Goal: Navigation & Orientation: Understand site structure

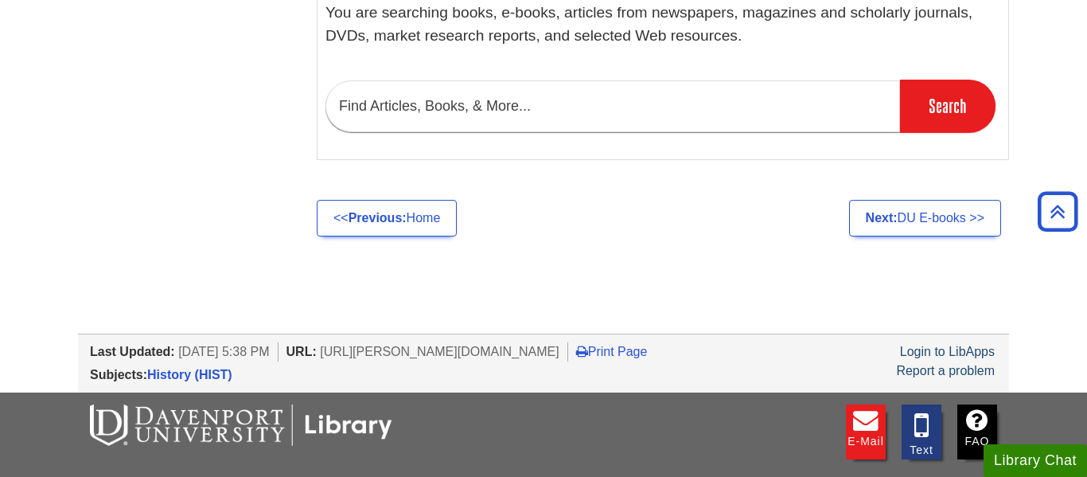
scroll to position [1118, 0]
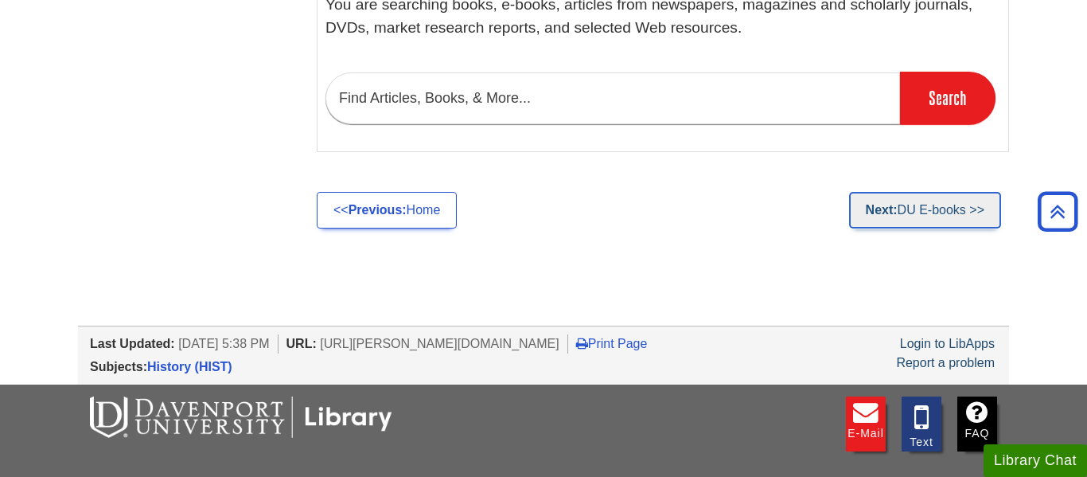
click at [932, 192] on link "Next: DU E-books >>" at bounding box center [925, 210] width 152 height 37
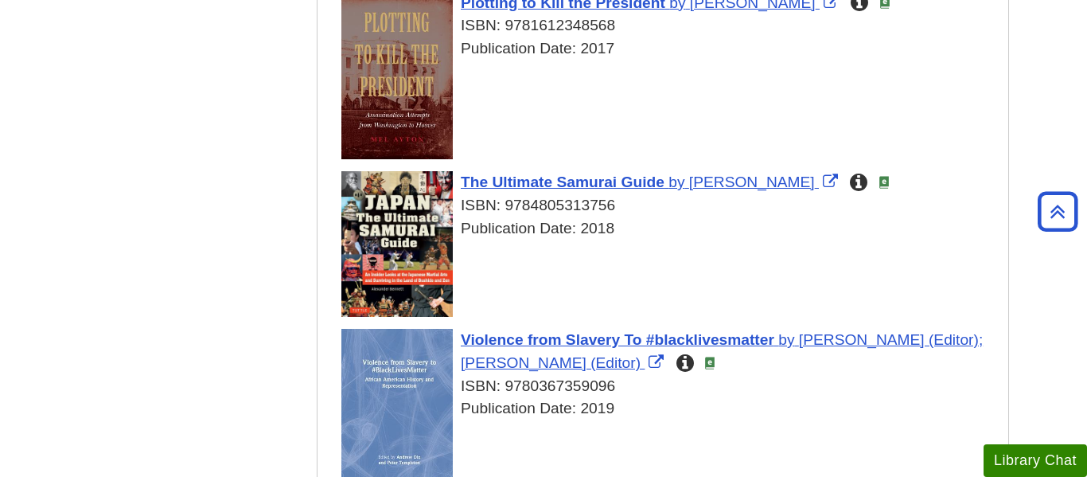
scroll to position [5053, 0]
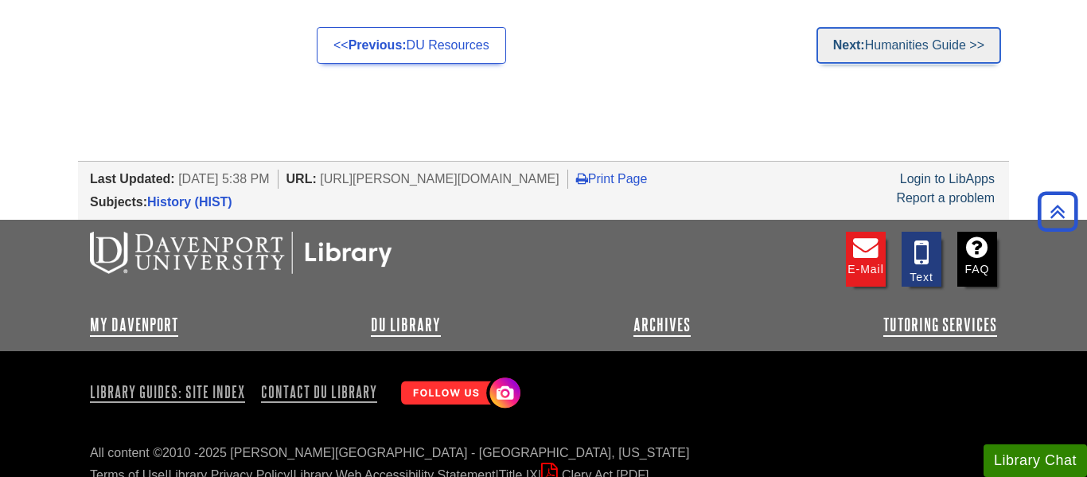
click at [974, 27] on link "Next: Humanities Guide >>" at bounding box center [909, 45] width 185 height 37
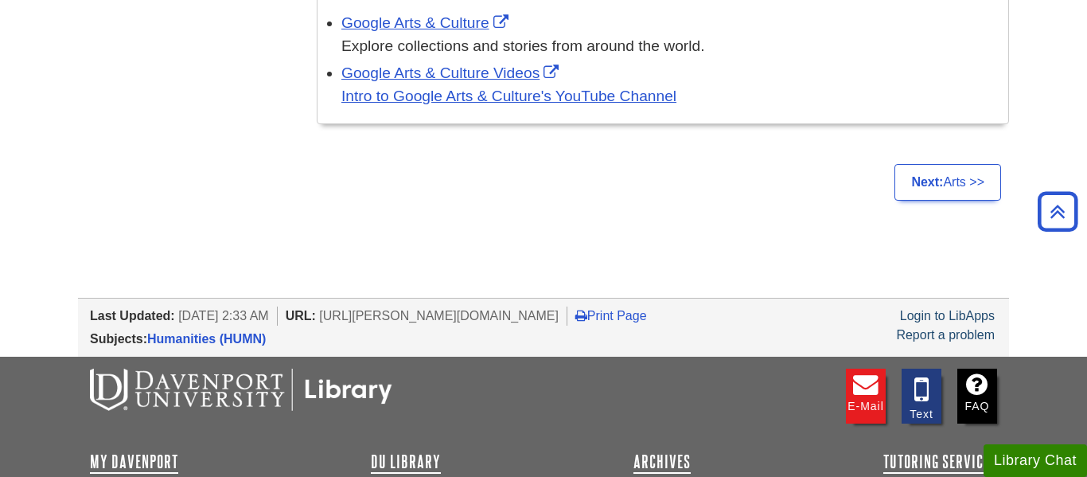
scroll to position [2315, 0]
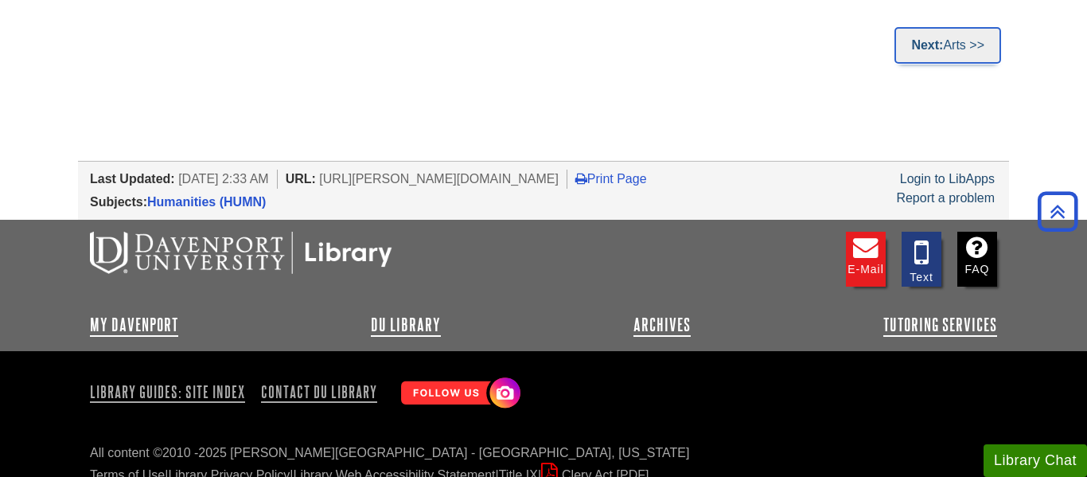
click at [990, 33] on link "Next: Arts >>" at bounding box center [948, 45] width 107 height 37
